Goal: Task Accomplishment & Management: Use online tool/utility

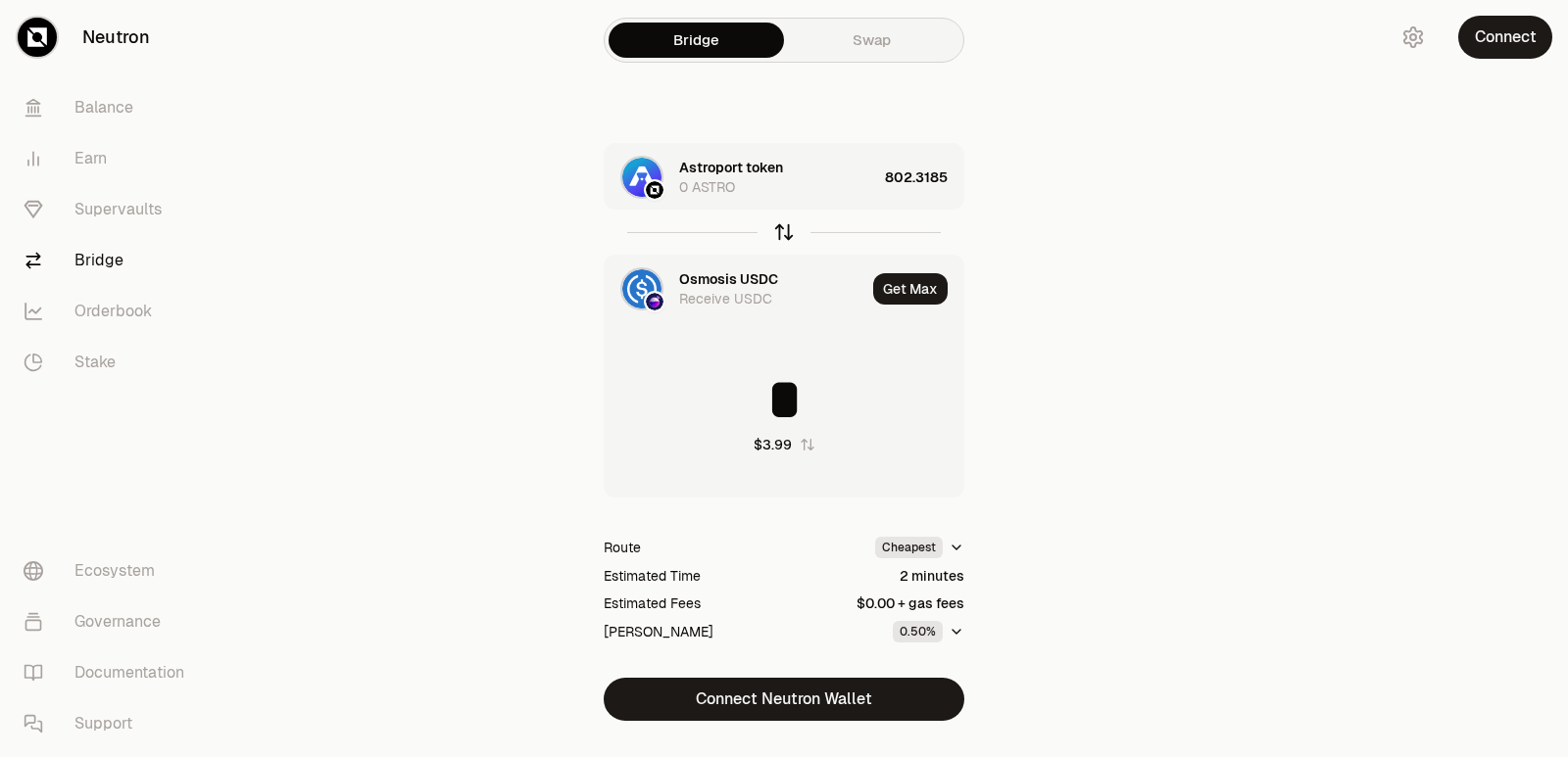
click at [782, 227] on icon "button" at bounding box center [784, 232] width 22 height 22
click at [778, 230] on icon "button" at bounding box center [784, 232] width 22 height 22
type input "**********"
